Goal: Transaction & Acquisition: Purchase product/service

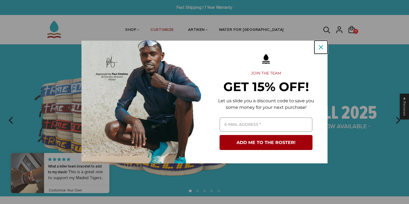
click at [320, 48] on icon "close icon" at bounding box center [320, 47] width 4 height 4
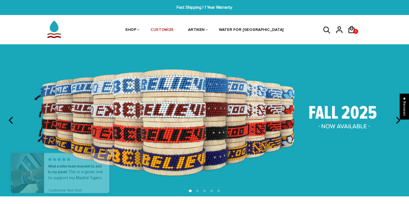
click at [110, 151] on span "Close popup widget" at bounding box center [109, 153] width 8 height 8
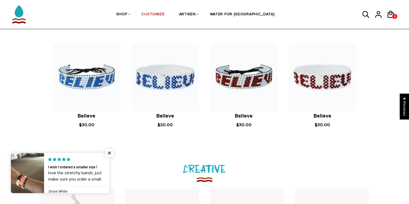
scroll to position [492, 0]
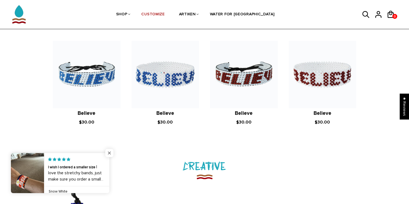
click at [110, 153] on span "Close popup widget" at bounding box center [109, 153] width 8 height 8
click at [109, 153] on span "Close popup widget" at bounding box center [109, 153] width 8 height 8
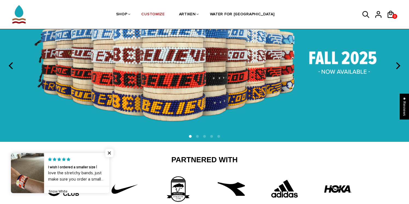
scroll to position [0, 0]
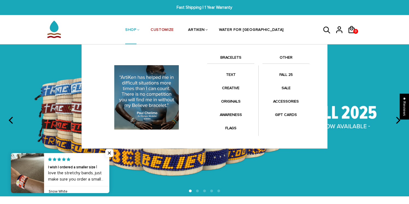
click at [136, 30] on link "SHOP" at bounding box center [130, 30] width 11 height 29
click at [233, 57] on link "BRACELETS" at bounding box center [230, 58] width 47 height 9
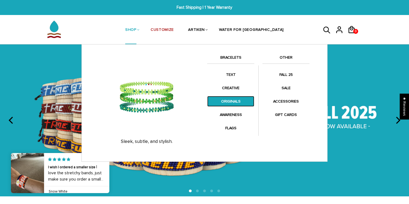
click at [230, 104] on link "ORIGINALS" at bounding box center [230, 101] width 47 height 11
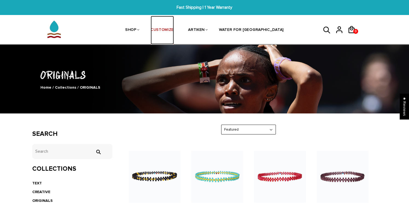
click at [174, 28] on link "CUSTOMIZE" at bounding box center [162, 30] width 23 height 29
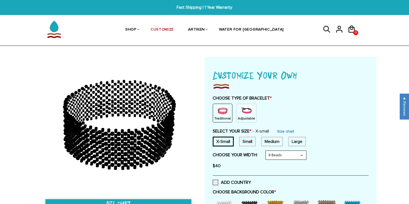
click at [221, 113] on img at bounding box center [222, 110] width 11 height 11
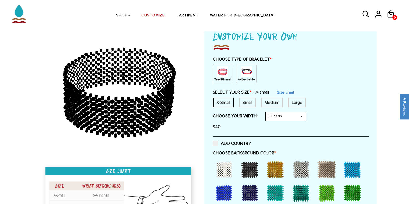
scroll to position [40, 0]
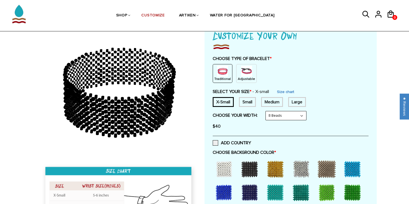
click at [248, 102] on div "Small" at bounding box center [247, 102] width 17 height 10
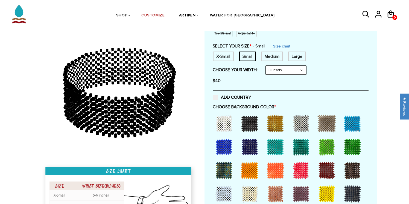
scroll to position [86, 0]
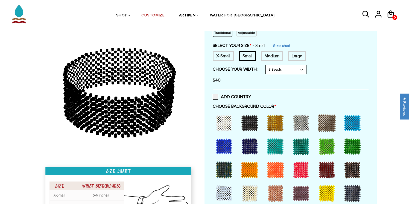
click at [250, 193] on div at bounding box center [249, 194] width 22 height 22
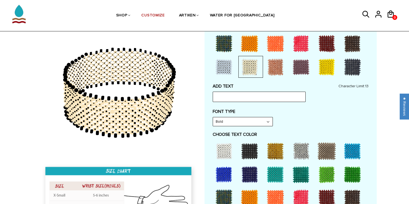
scroll to position [215, 0]
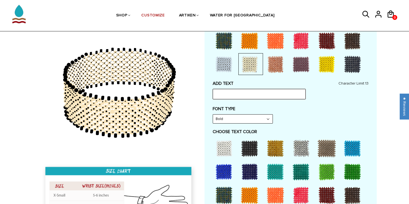
click at [225, 95] on input "text" at bounding box center [259, 94] width 93 height 10
type input "s"
type input "shine"
click at [268, 119] on select "Bold" at bounding box center [243, 119] width 60 height 9
click at [213, 115] on select "Bold" at bounding box center [243, 119] width 60 height 9
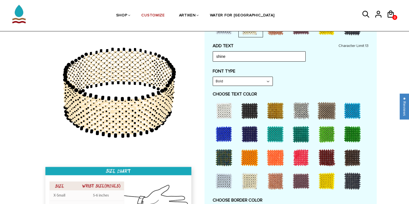
scroll to position [262, 0]
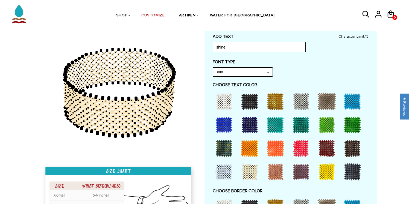
click at [275, 105] on div at bounding box center [275, 102] width 22 height 22
click at [276, 101] on div at bounding box center [275, 102] width 22 height 22
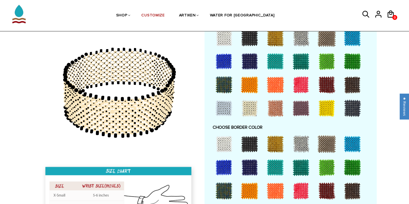
scroll to position [328, 0]
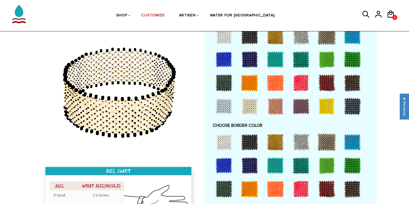
click at [300, 164] on div at bounding box center [301, 166] width 22 height 22
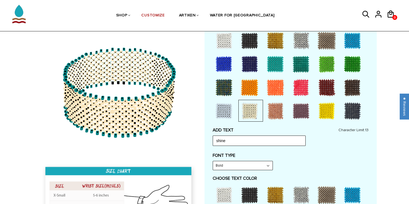
scroll to position [167, 0]
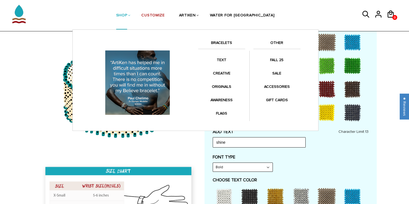
click at [127, 14] on link "SHOP" at bounding box center [121, 16] width 11 height 28
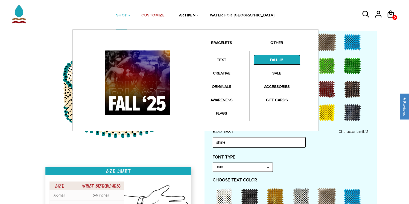
click at [276, 60] on link "FALL 25" at bounding box center [276, 60] width 47 height 11
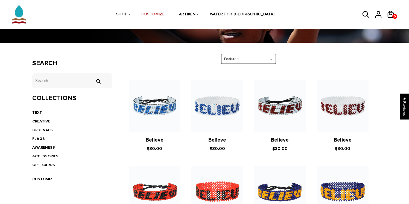
scroll to position [71, 0]
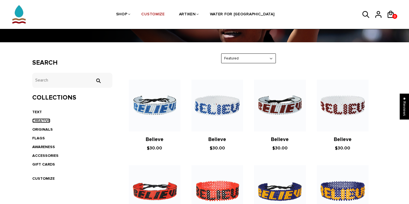
click at [41, 121] on link "CREATIVE" at bounding box center [41, 121] width 18 height 5
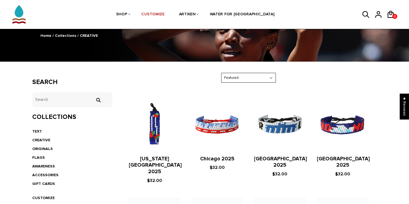
scroll to position [50, 0]
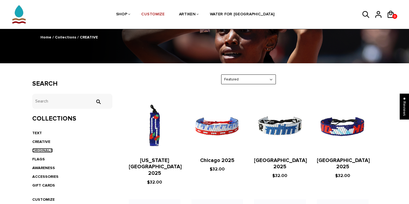
click at [40, 150] on link "ORIGINALS" at bounding box center [42, 150] width 20 height 5
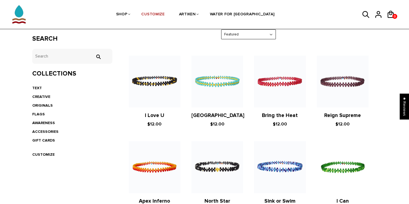
scroll to position [93, 0]
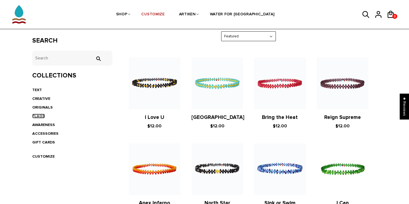
click at [41, 116] on link "FLAGS" at bounding box center [38, 116] width 13 height 5
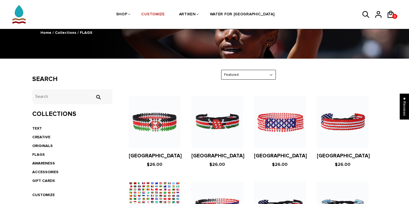
scroll to position [58, 0]
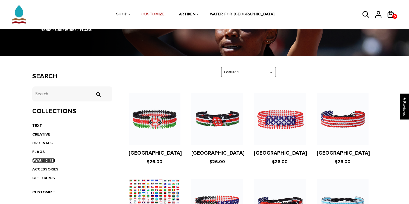
click at [51, 160] on link "AWARENESS" at bounding box center [43, 160] width 23 height 5
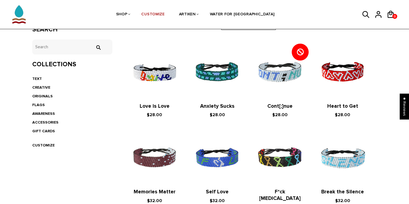
scroll to position [102, 0]
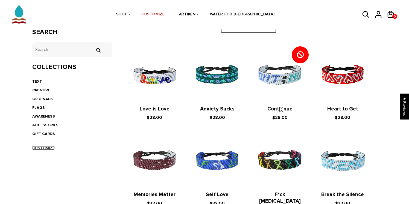
click at [48, 147] on link "CUSTOMIZE" at bounding box center [43, 148] width 22 height 5
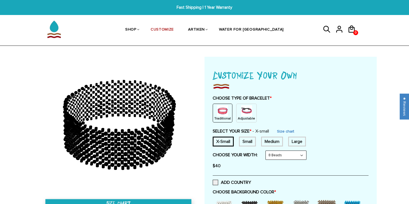
click at [220, 111] on img at bounding box center [222, 110] width 11 height 11
click at [247, 140] on div "Small" at bounding box center [247, 142] width 17 height 10
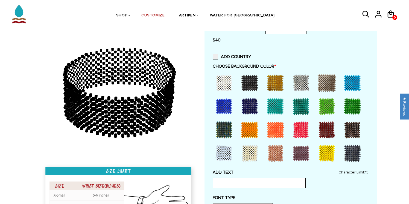
scroll to position [127, 0]
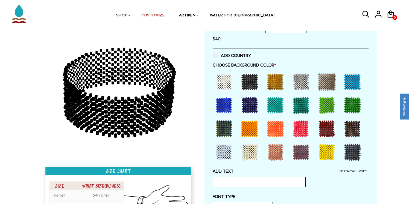
click at [223, 85] on div at bounding box center [224, 82] width 22 height 22
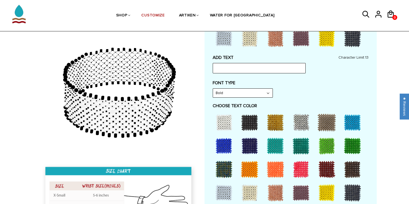
scroll to position [243, 0]
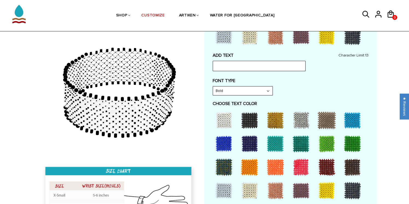
click at [303, 164] on div at bounding box center [301, 168] width 22 height 22
click at [236, 66] on input "text" at bounding box center [259, 66] width 93 height 10
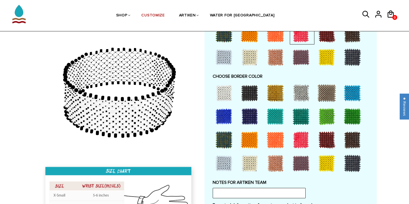
scroll to position [378, 0]
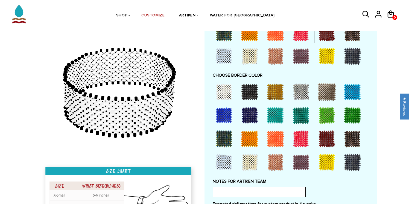
type input "lfc"
click at [299, 136] on div at bounding box center [301, 139] width 22 height 22
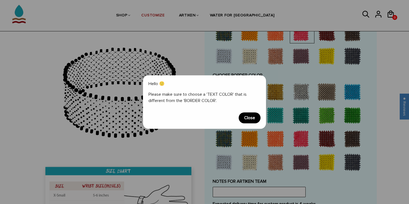
click at [255, 117] on span "Close" at bounding box center [249, 118] width 22 height 11
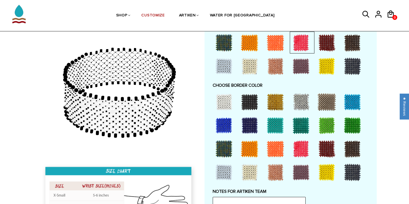
scroll to position [360, 0]
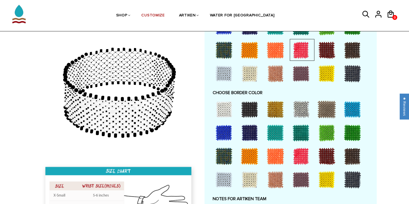
click at [249, 110] on div at bounding box center [249, 110] width 22 height 22
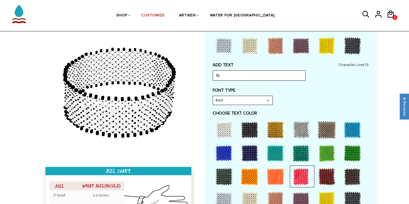
scroll to position [228, 0]
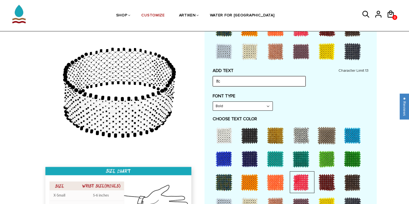
drag, startPoint x: 227, startPoint y: 82, endPoint x: 212, endPoint y: 82, distance: 15.6
click at [212, 82] on div "Customize Your Own CHOOSE TYPE OF BRACELET * Traditional Adjustable Traditional…" at bounding box center [290, 117] width 172 height 576
